Goal: Information Seeking & Learning: Learn about a topic

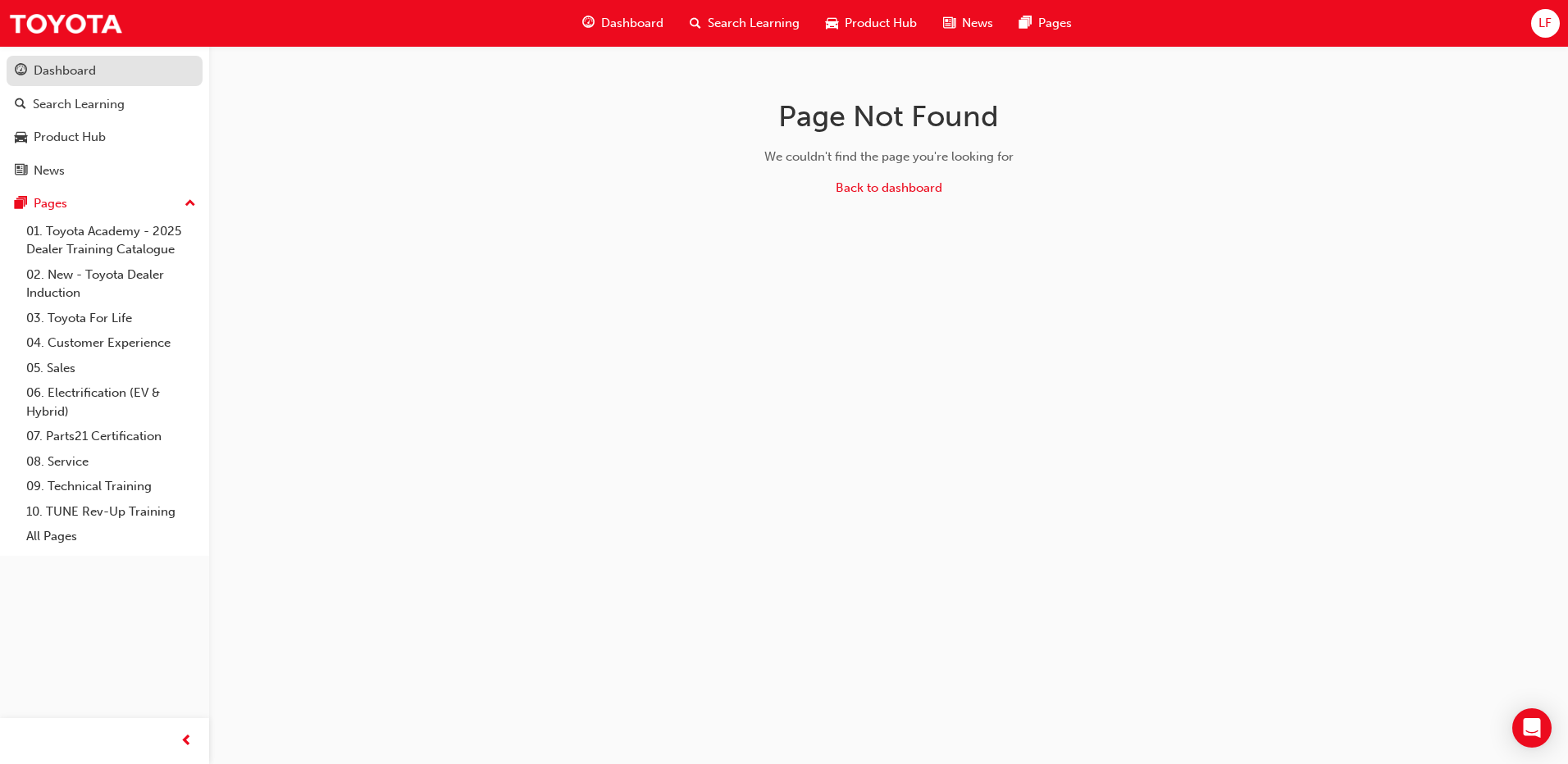
click at [77, 70] on div "Dashboard" at bounding box center [65, 71] width 62 height 19
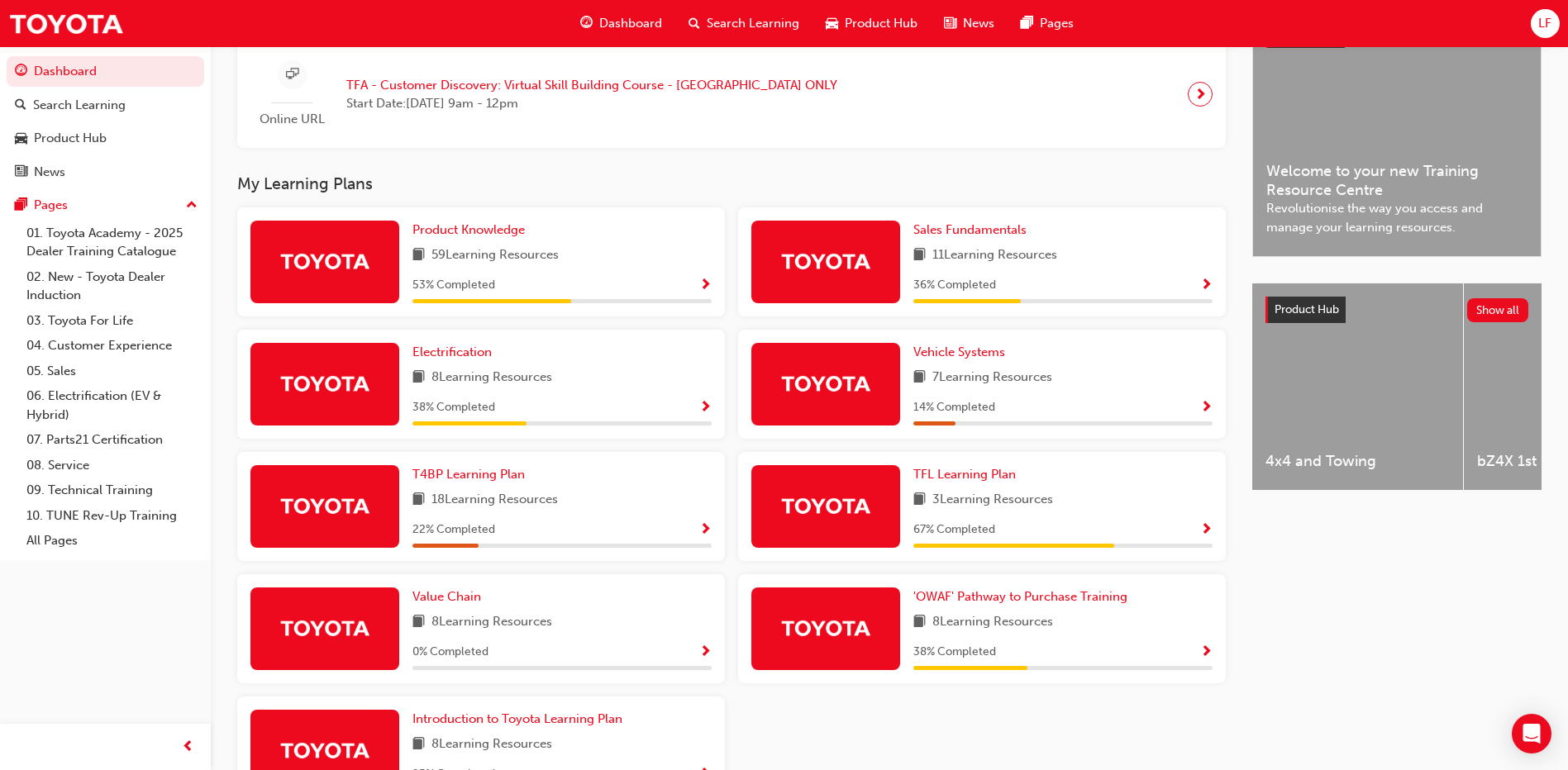
scroll to position [479, 0]
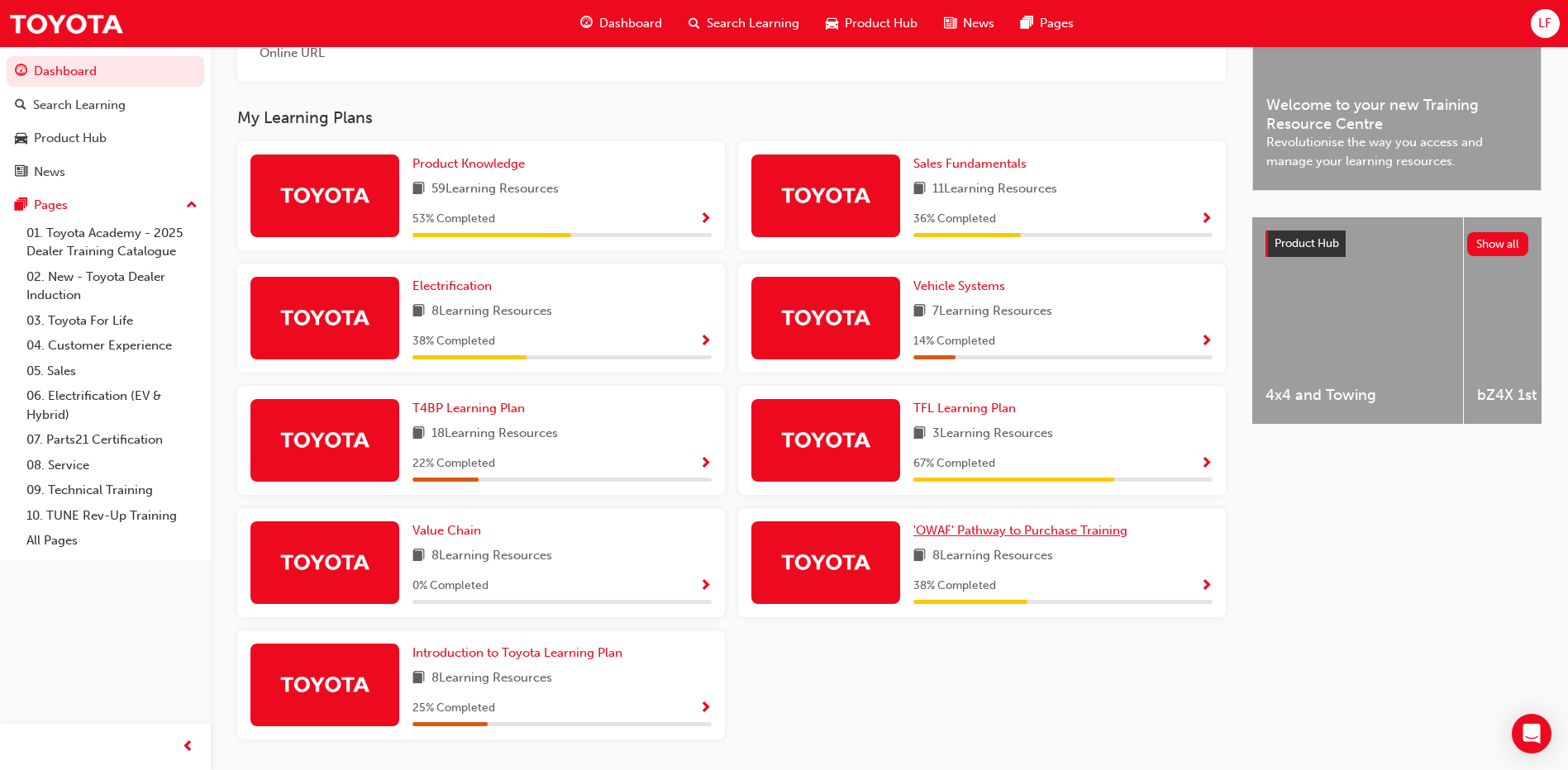
click at [1058, 538] on span "'OWAF' Pathway to Purchase Training" at bounding box center [1020, 531] width 214 height 15
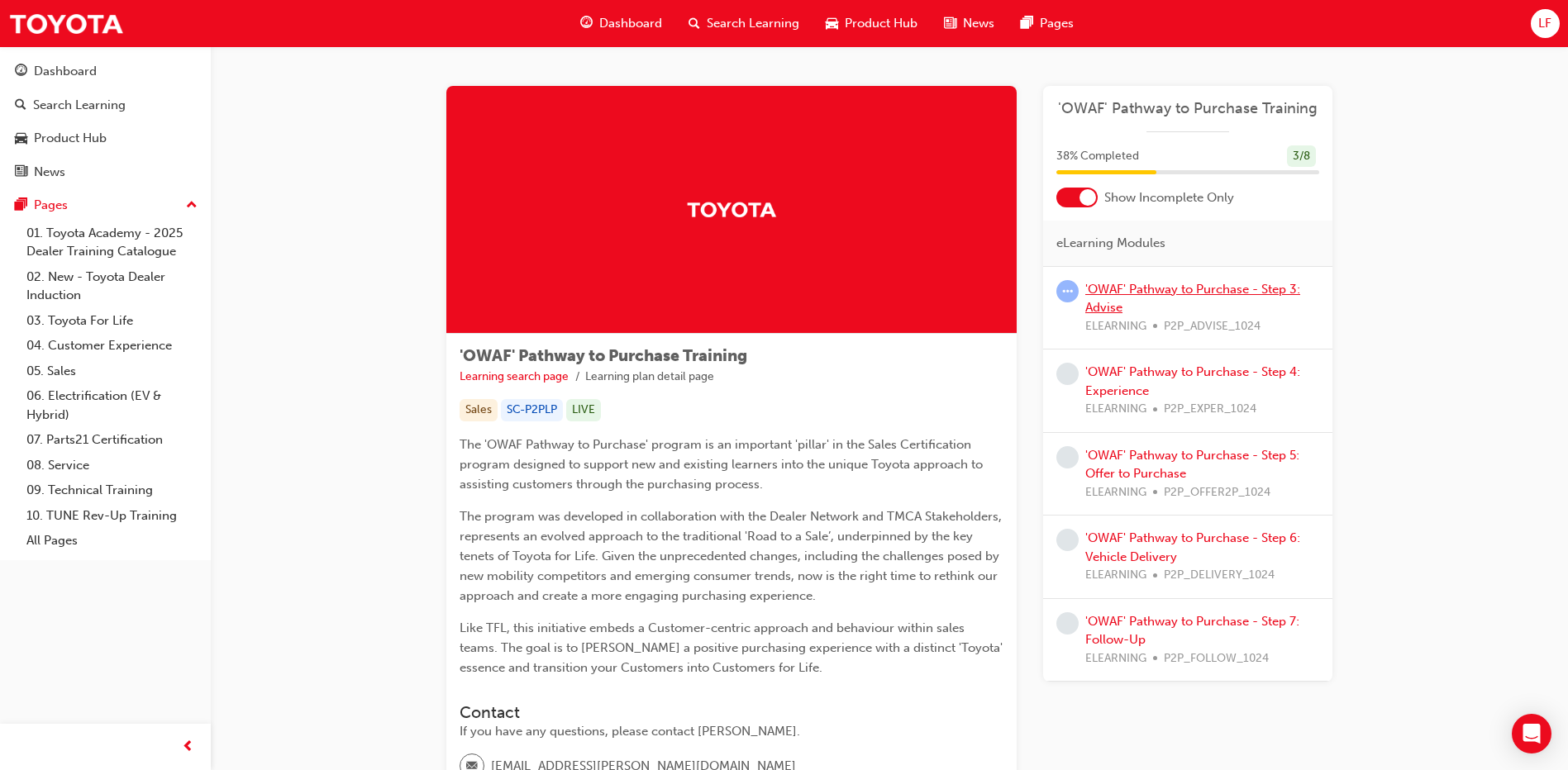
click at [1171, 289] on link "'OWAF' Pathway to Purchase - Step 3: Advise" at bounding box center [1193, 298] width 215 height 34
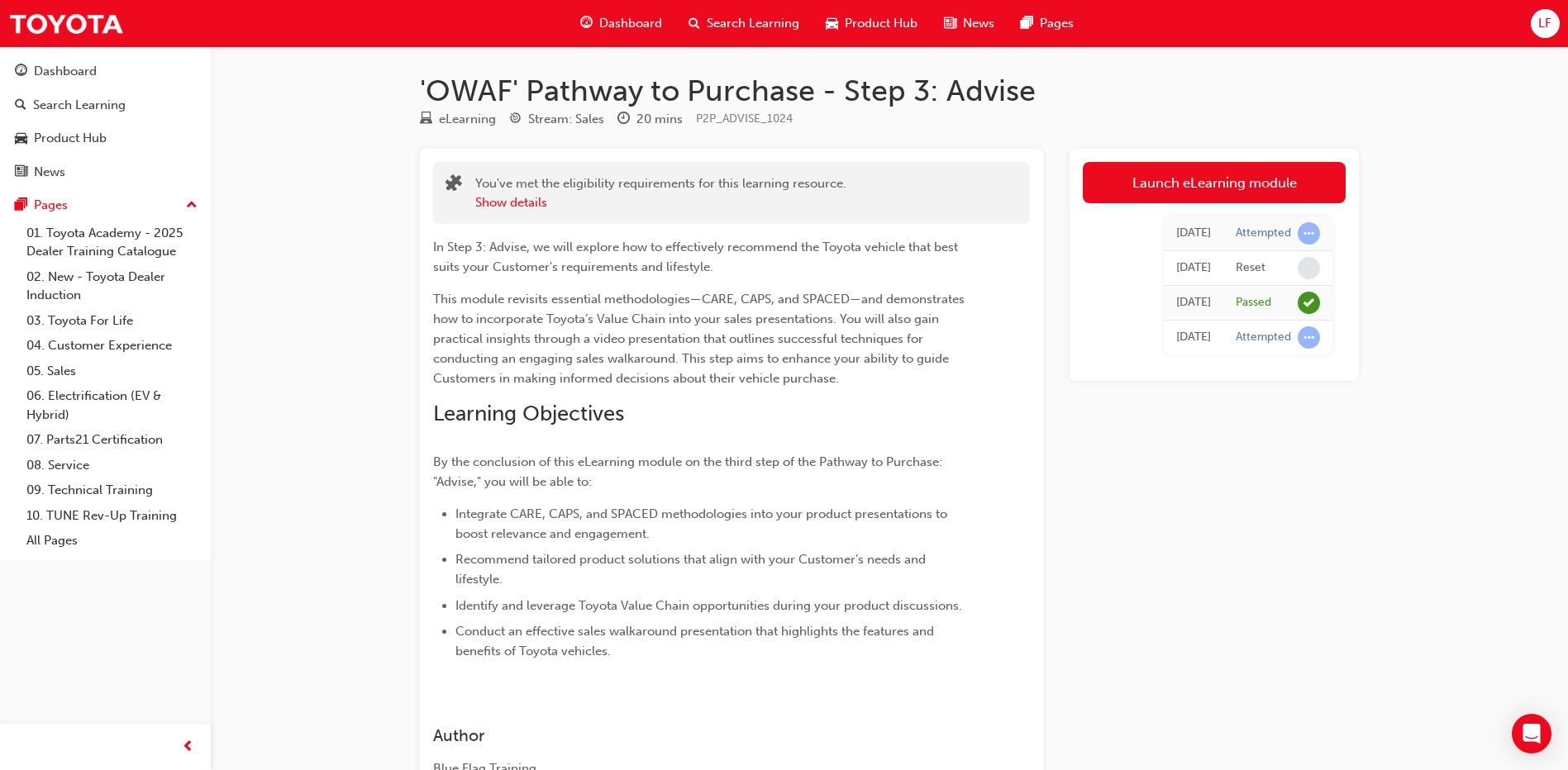
click at [1182, 216] on div "[DATE] Attempted [DATE] Reset [DATE] Passed [DATE] Attempted" at bounding box center [1214, 285] width 263 height 165
click at [1187, 238] on div "[DATE]" at bounding box center [1194, 233] width 35 height 19
click at [1215, 186] on link "Launch eLearning module" at bounding box center [1214, 182] width 263 height 41
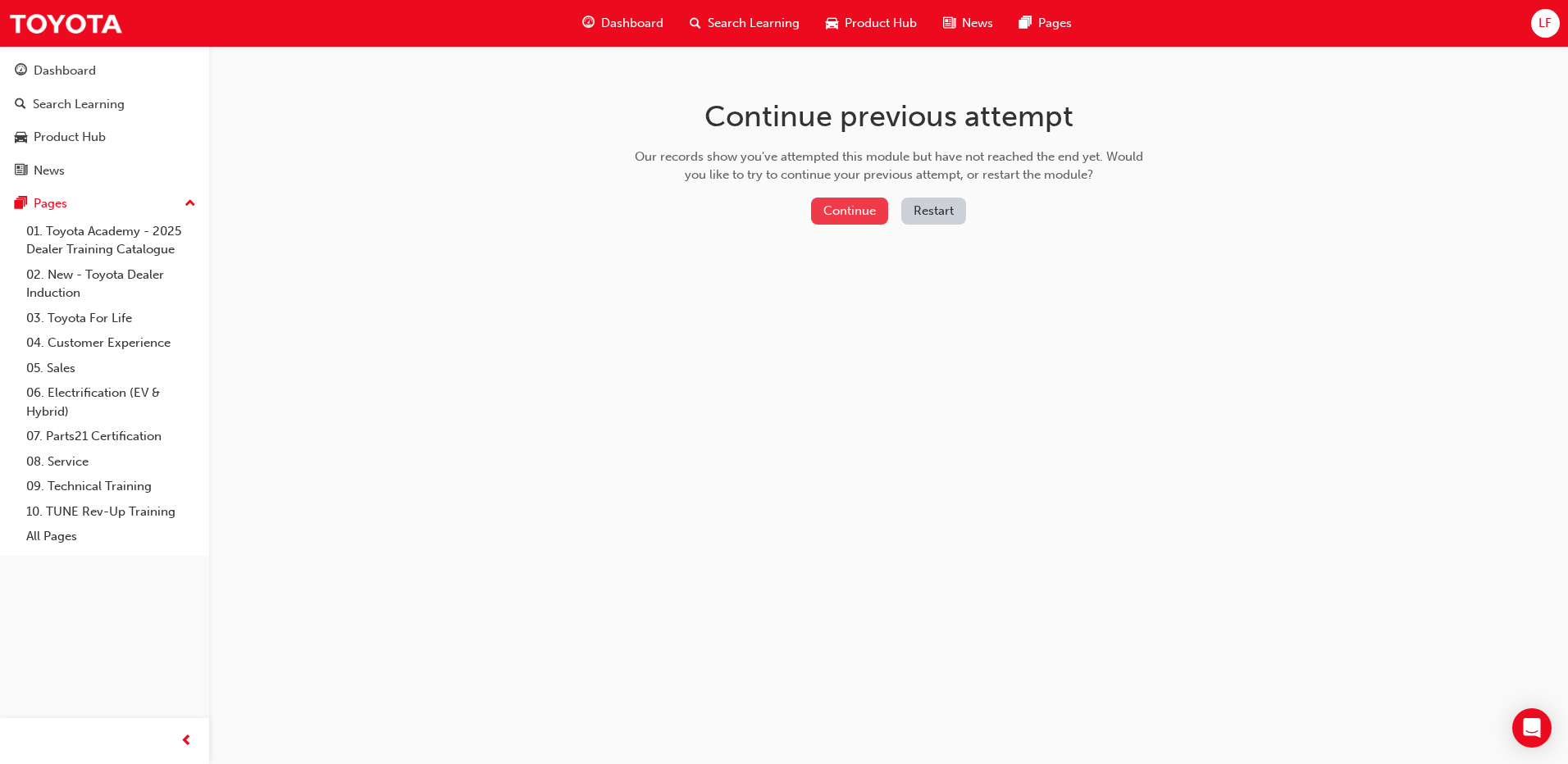
click at [884, 206] on button "Continue" at bounding box center [850, 211] width 77 height 27
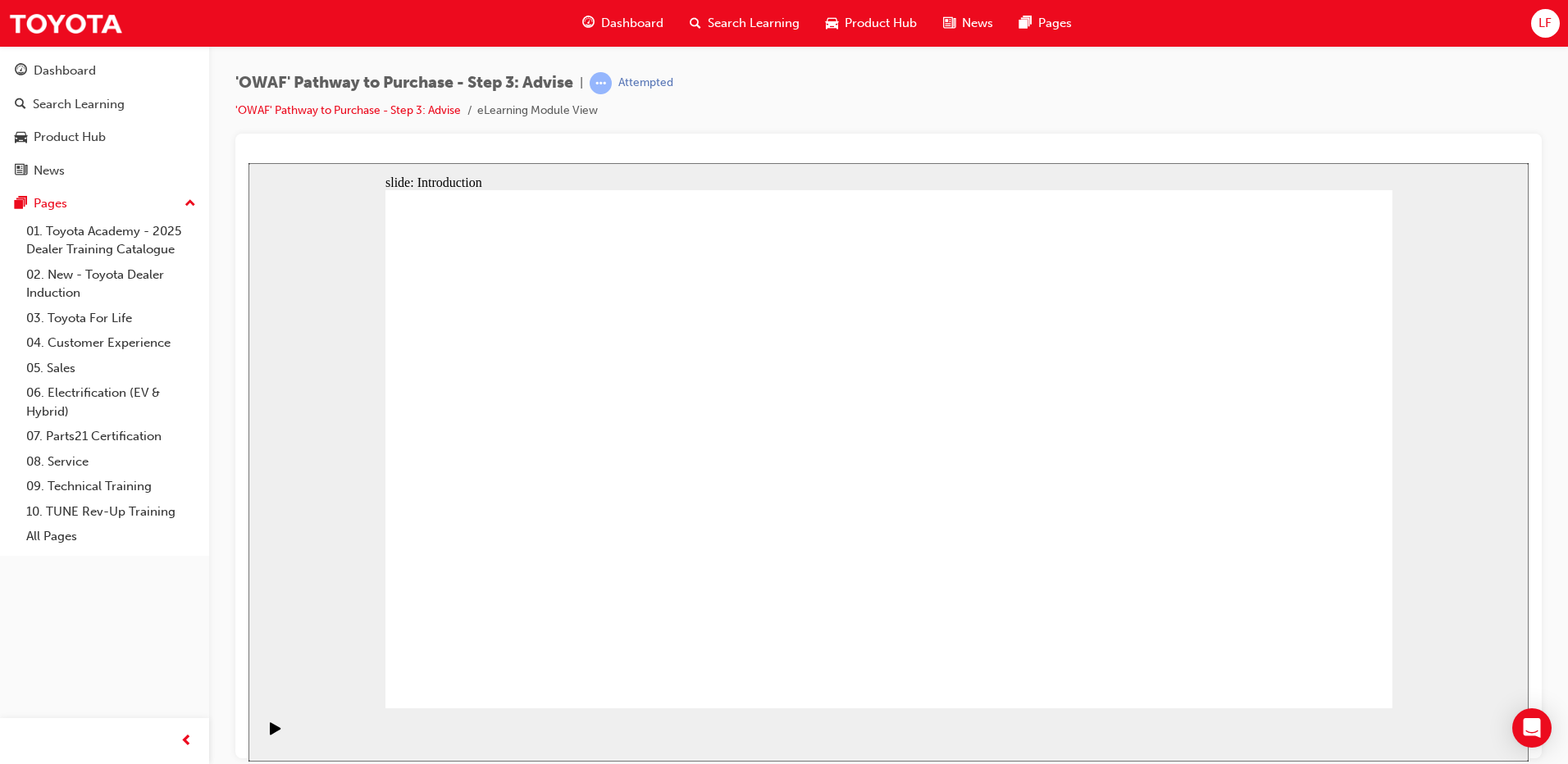
drag, startPoint x: 1348, startPoint y: 663, endPoint x: 1327, endPoint y: 660, distance: 21.2
drag, startPoint x: 1340, startPoint y: 630, endPoint x: 1312, endPoint y: 656, distance: 38.2
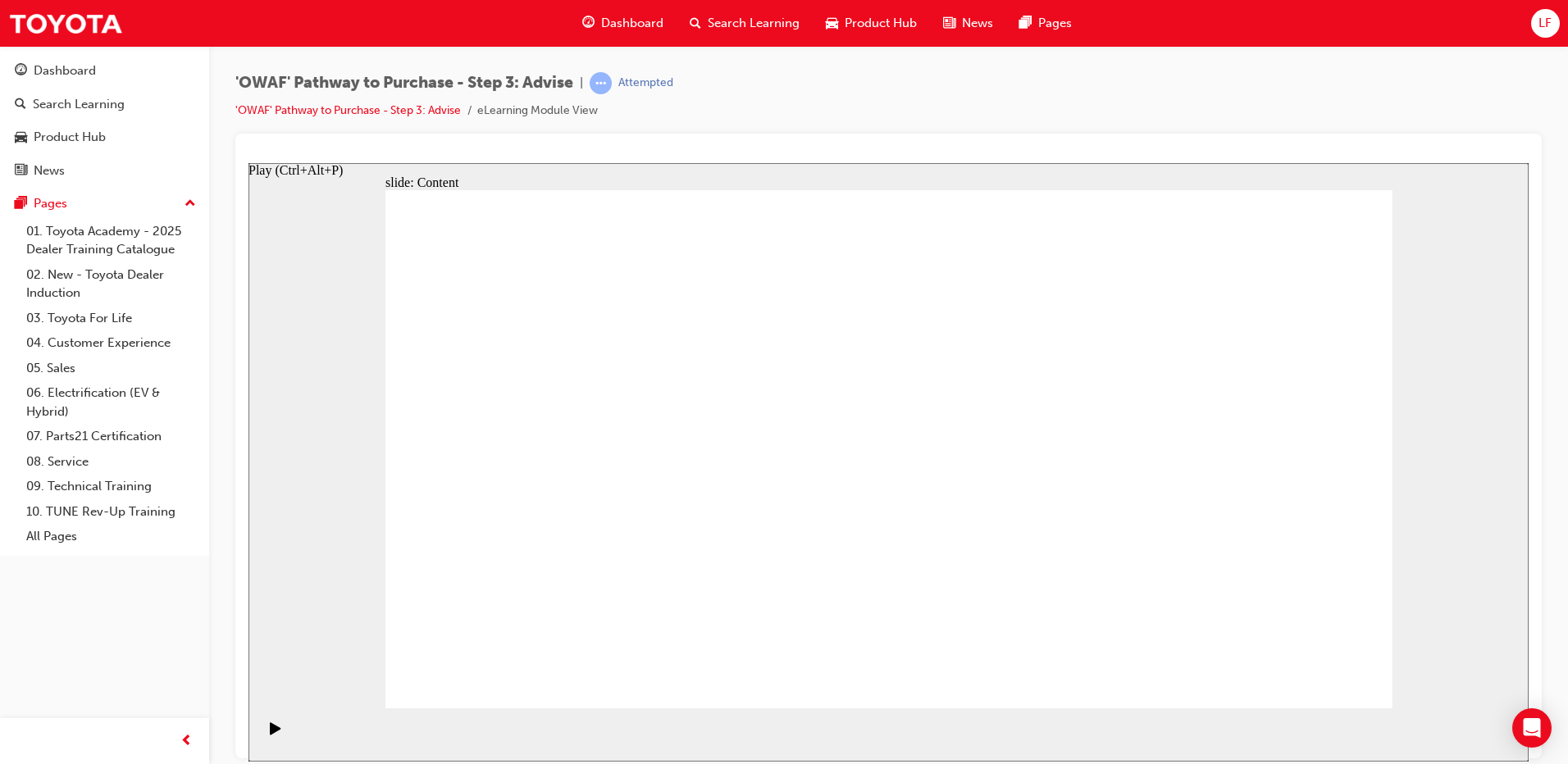
click at [270, 734] on icon "Play (Ctrl+Alt+P)" at bounding box center [275, 728] width 11 height 12
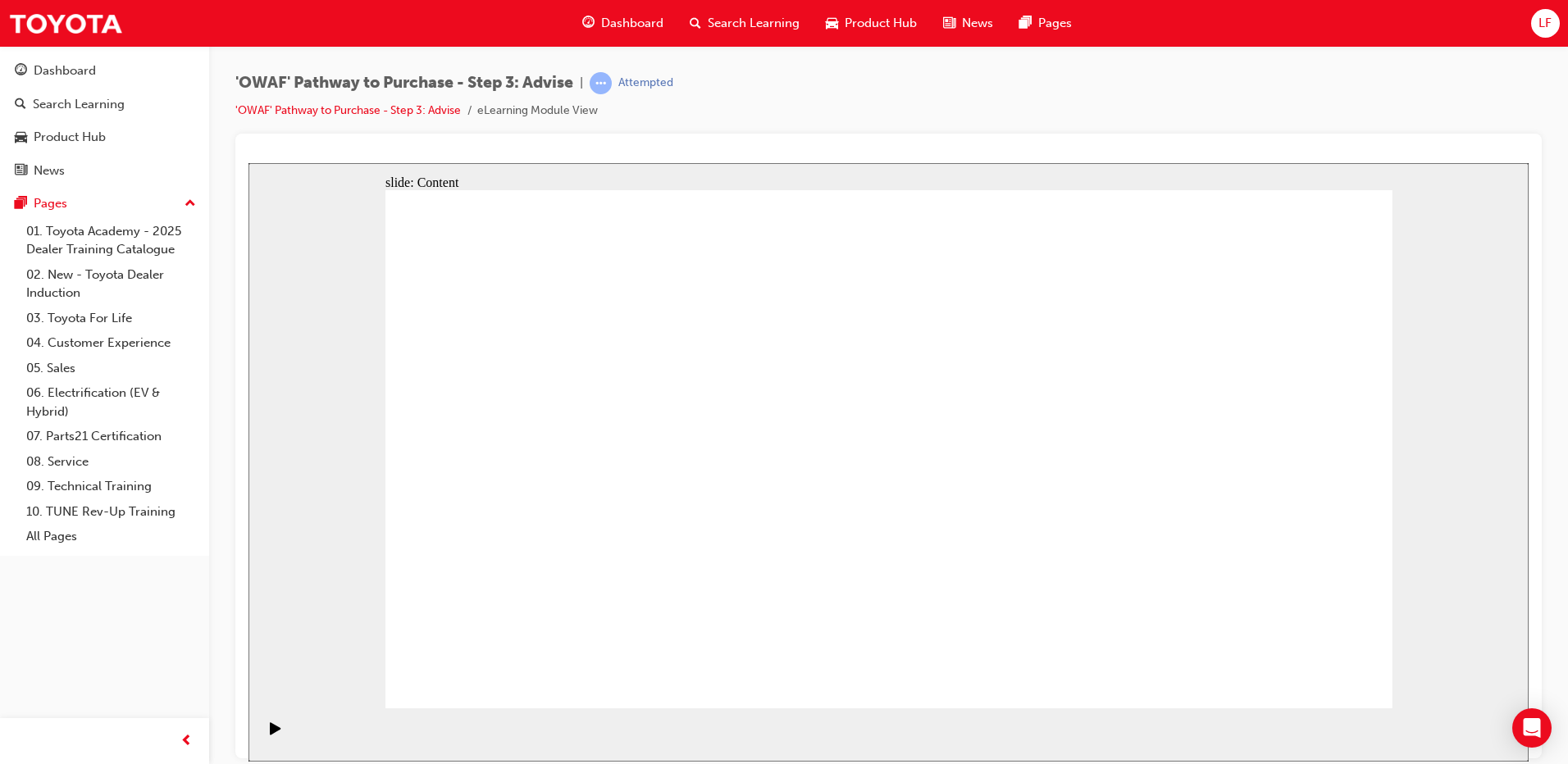
drag, startPoint x: 461, startPoint y: 577, endPoint x: 577, endPoint y: 571, distance: 116.2
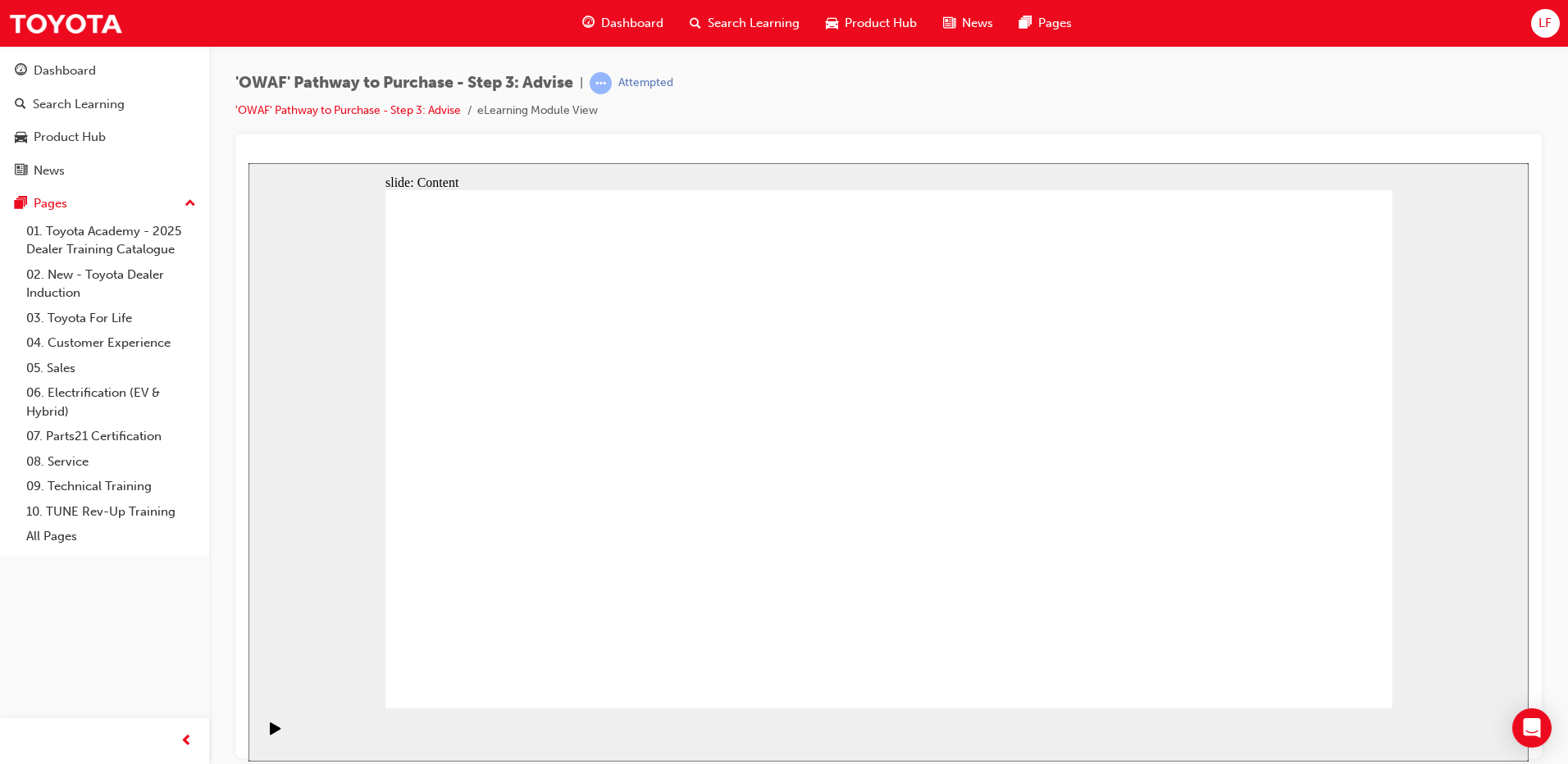
drag, startPoint x: 736, startPoint y: 448, endPoint x: 726, endPoint y: 444, distance: 10.8
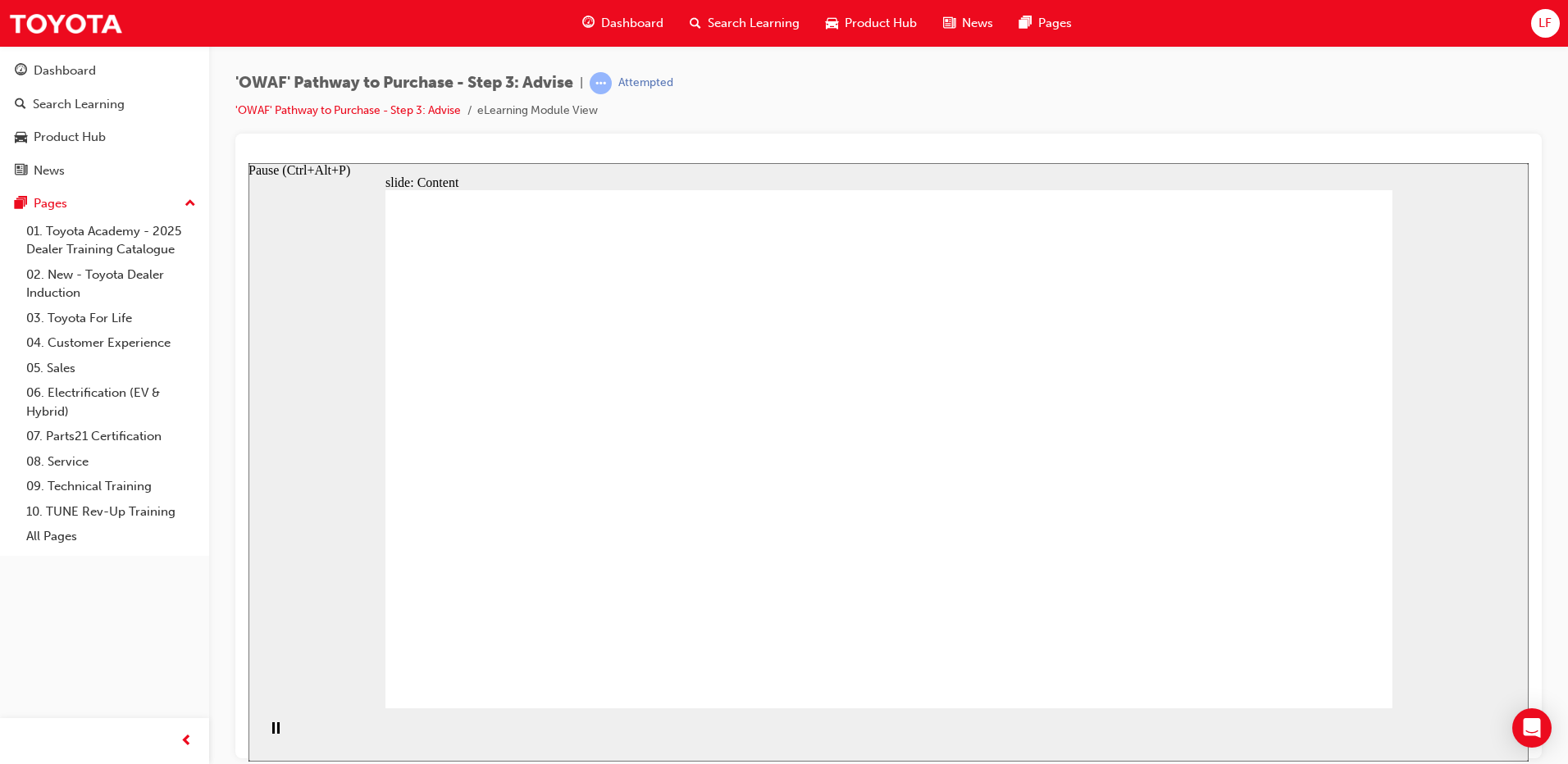
click at [272, 733] on rect "Pause (Ctrl+Alt+P)" at bounding box center [273, 728] width 2 height 12
click at [270, 734] on icon "Play (Ctrl+Alt+P)" at bounding box center [275, 728] width 11 height 12
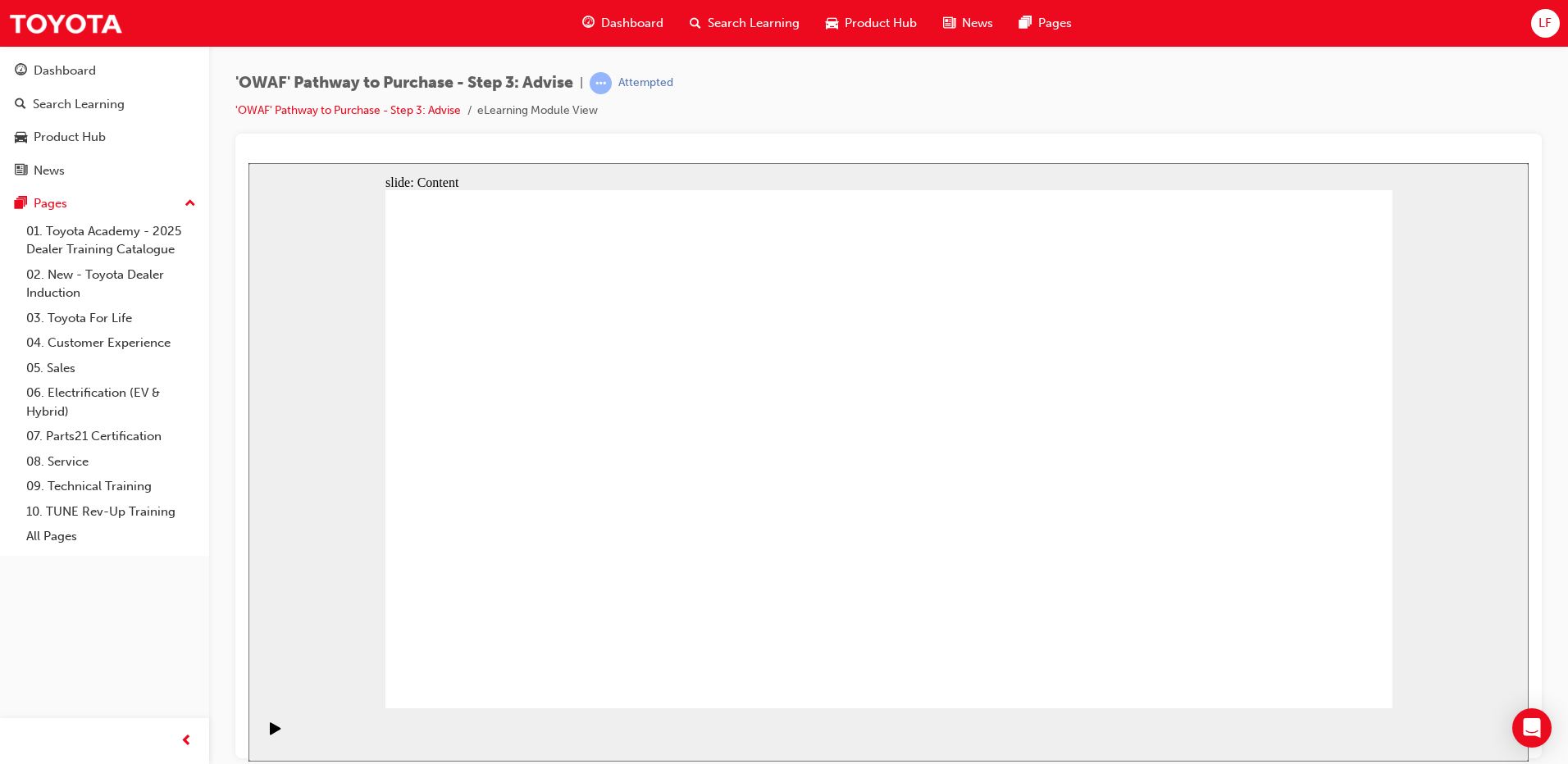
click at [272, 733] on icon "Pause (Ctrl+Alt+P)" at bounding box center [275, 728] width 7 height 12
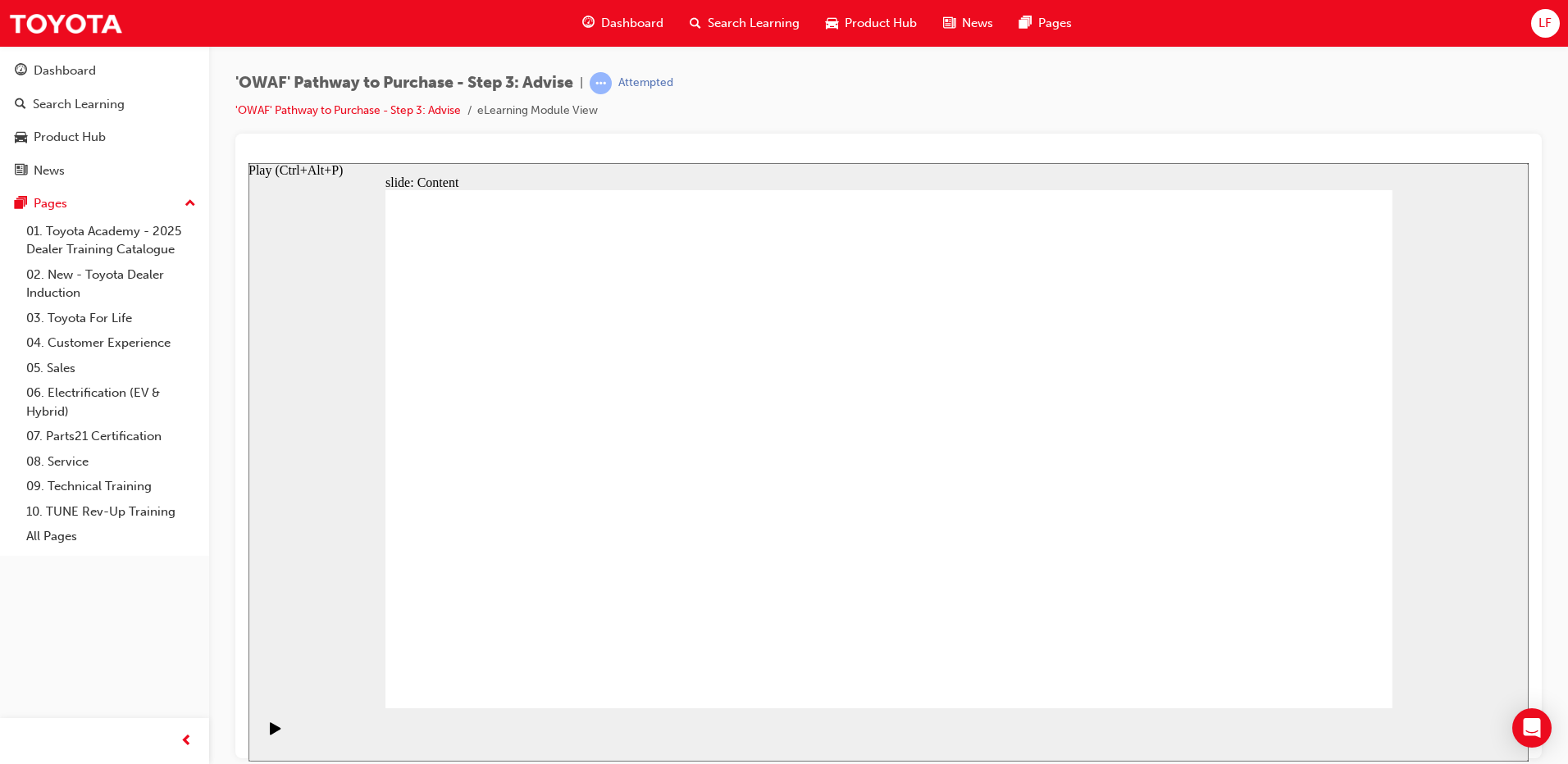
click at [280, 728] on div "Play (Ctrl+Alt+P)" at bounding box center [275, 736] width 28 height 28
